Goal: Complete application form

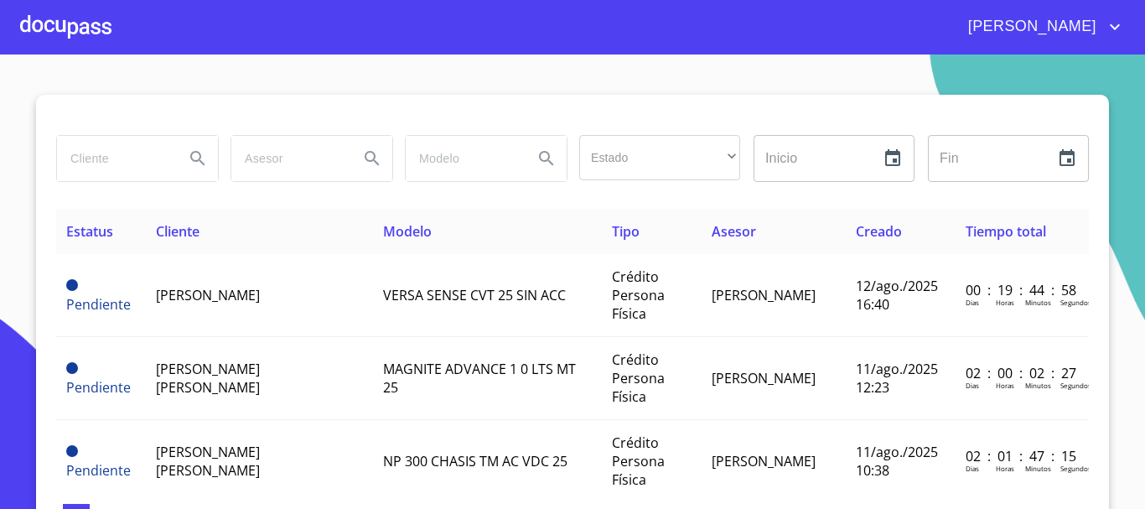
click at [111, 147] on input "search" at bounding box center [114, 158] width 114 height 45
type input "[PERSON_NAME]"
click at [180, 165] on button "Search" at bounding box center [198, 158] width 40 height 40
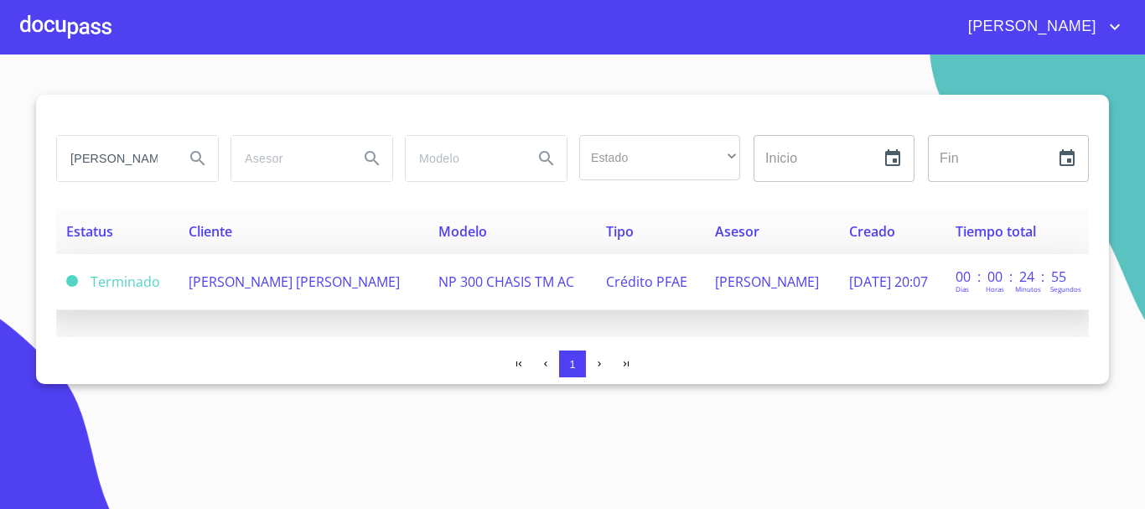
click at [311, 280] on span "[PERSON_NAME] [PERSON_NAME]" at bounding box center [294, 281] width 211 height 18
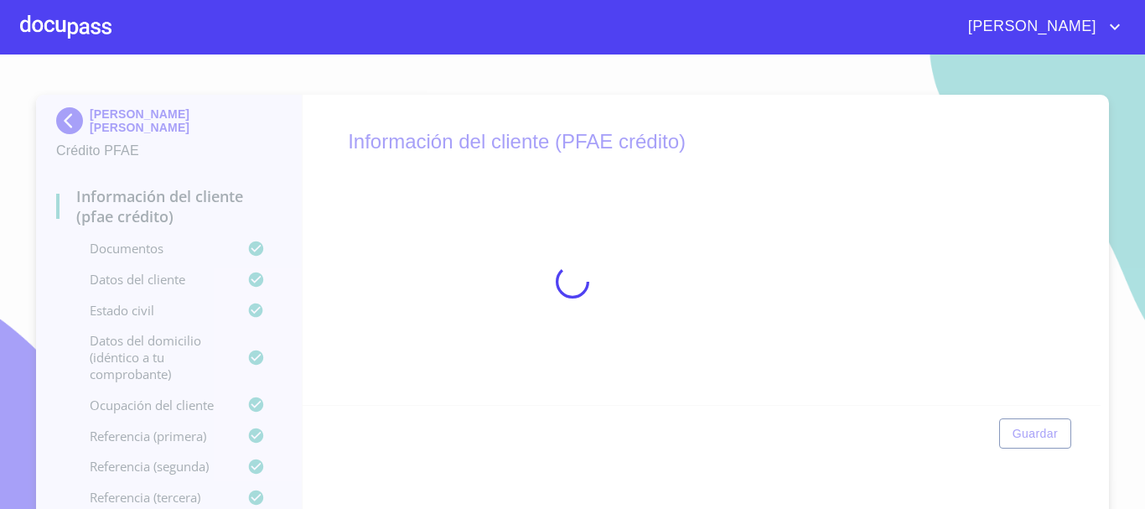
click at [915, 449] on div "Guardar" at bounding box center [702, 433] width 799 height 57
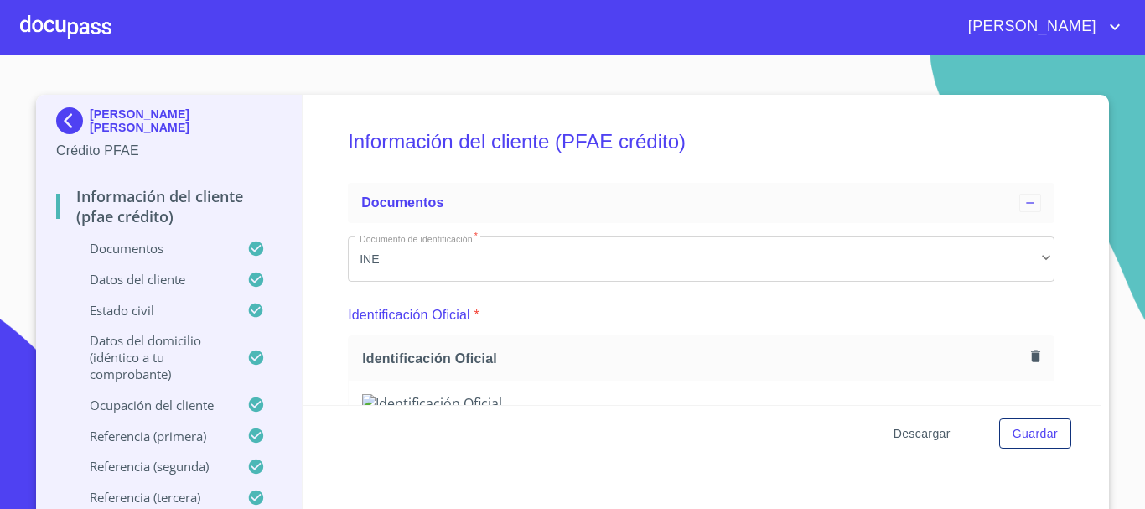
click at [906, 434] on span "Descargar" at bounding box center [922, 433] width 57 height 21
